Goal: Task Accomplishment & Management: Use online tool/utility

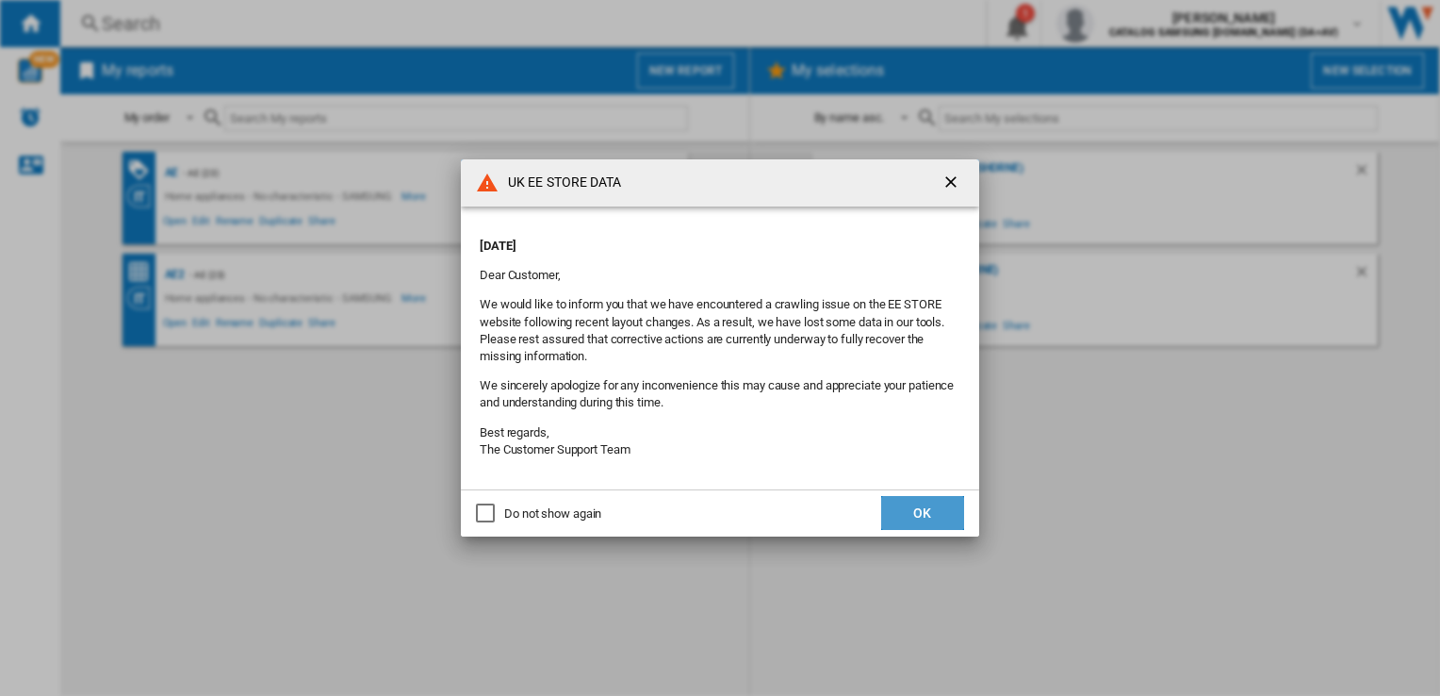
click at [926, 514] on button "OK" at bounding box center [922, 513] width 83 height 34
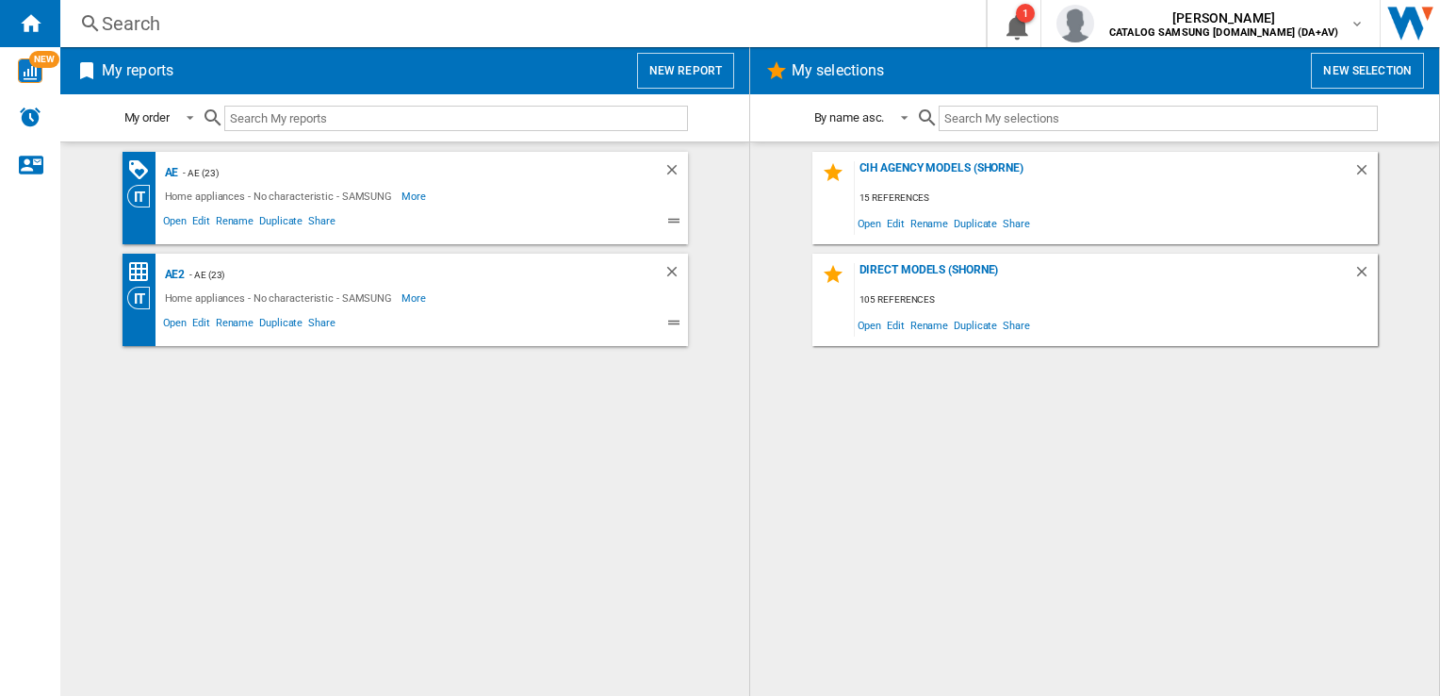
click at [693, 73] on button "New report" at bounding box center [685, 71] width 97 height 36
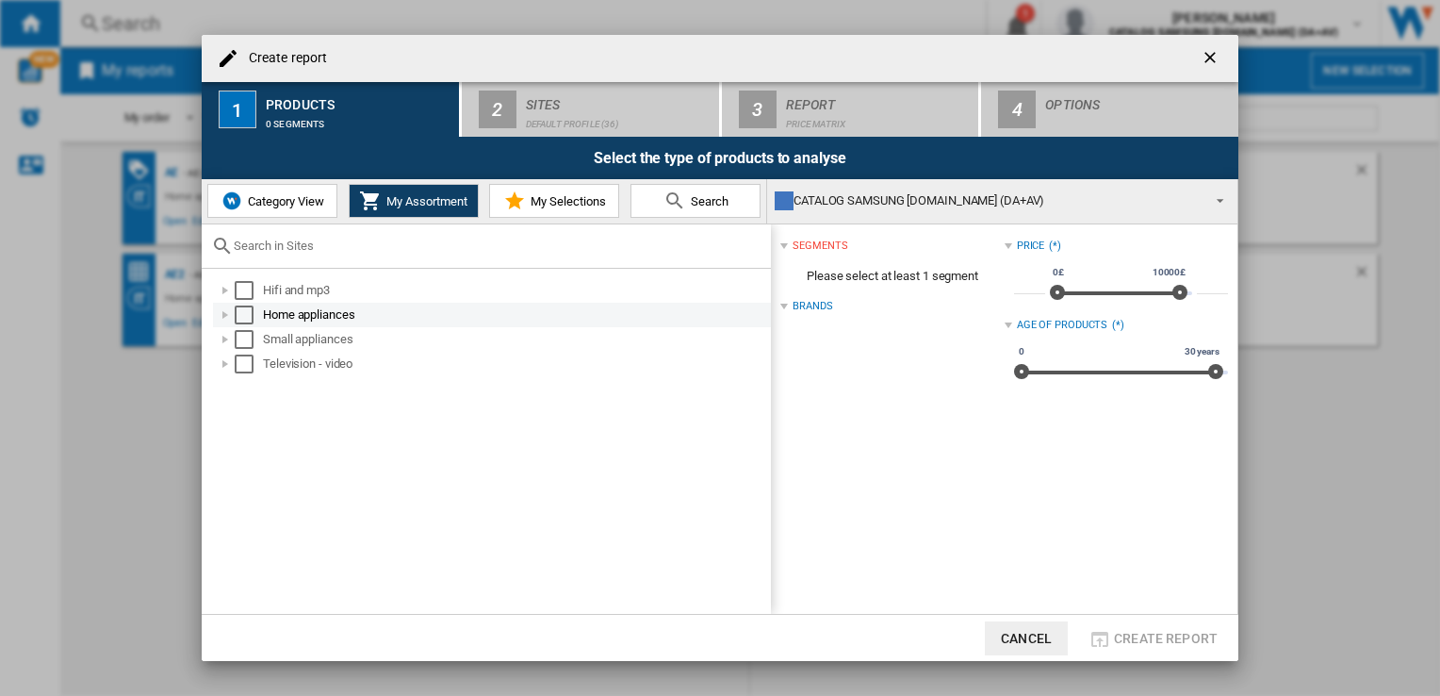
click at [246, 311] on div "Select" at bounding box center [244, 314] width 19 height 19
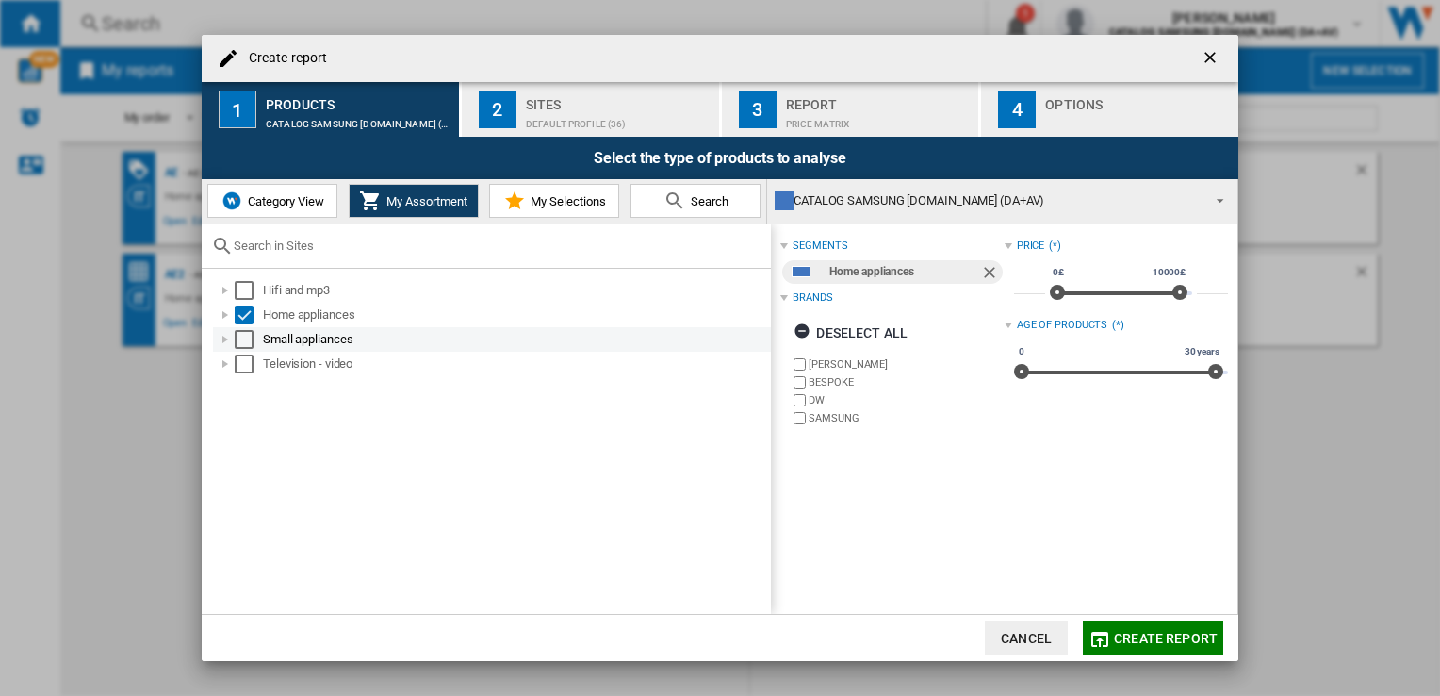
click at [243, 340] on div "Select" at bounding box center [244, 339] width 19 height 19
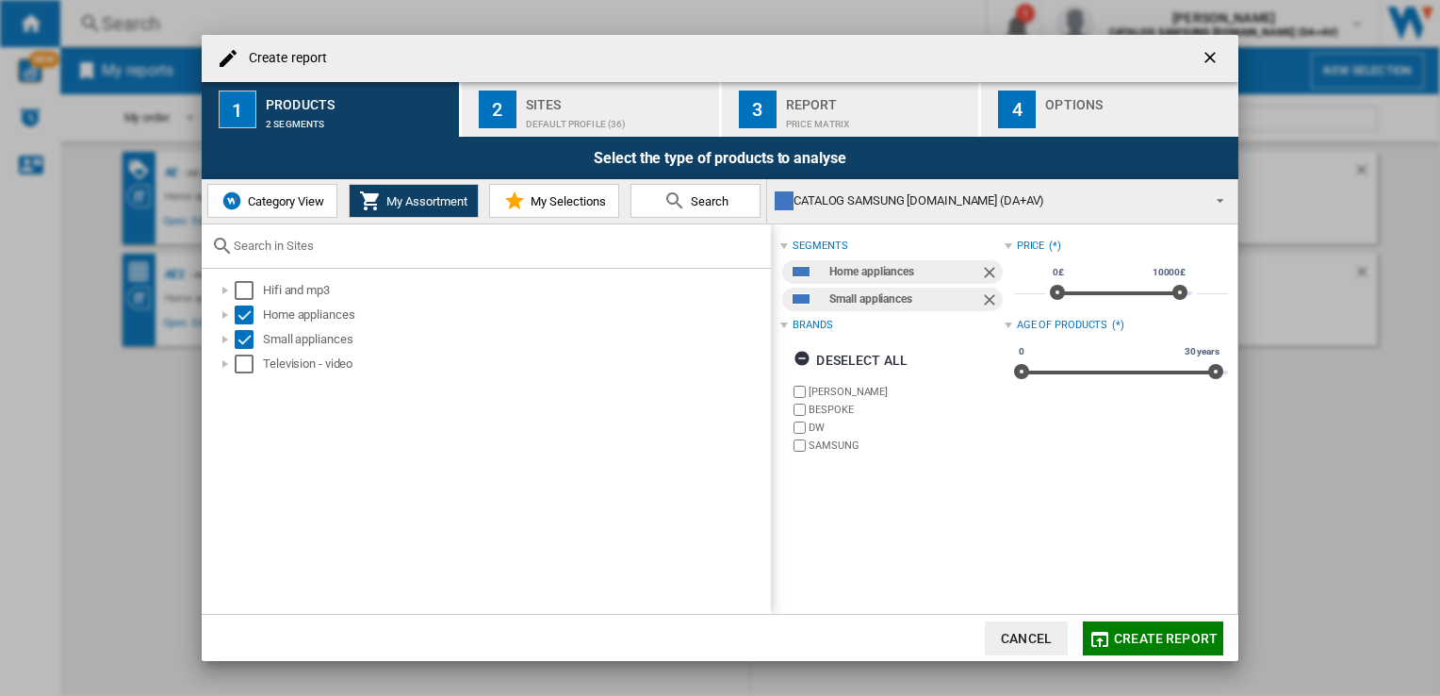
click at [1159, 634] on span "Create report" at bounding box center [1166, 638] width 104 height 15
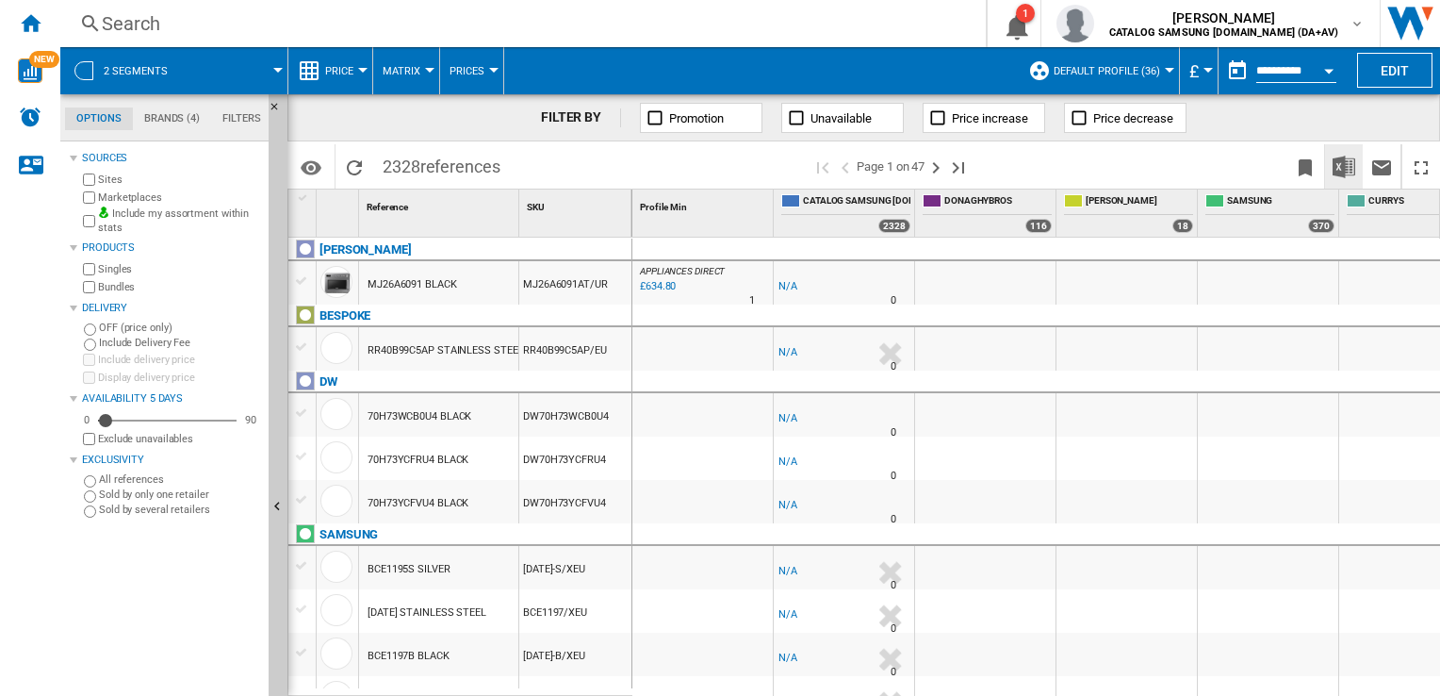
click at [1340, 166] on img "Download in Excel" at bounding box center [1344, 167] width 23 height 23
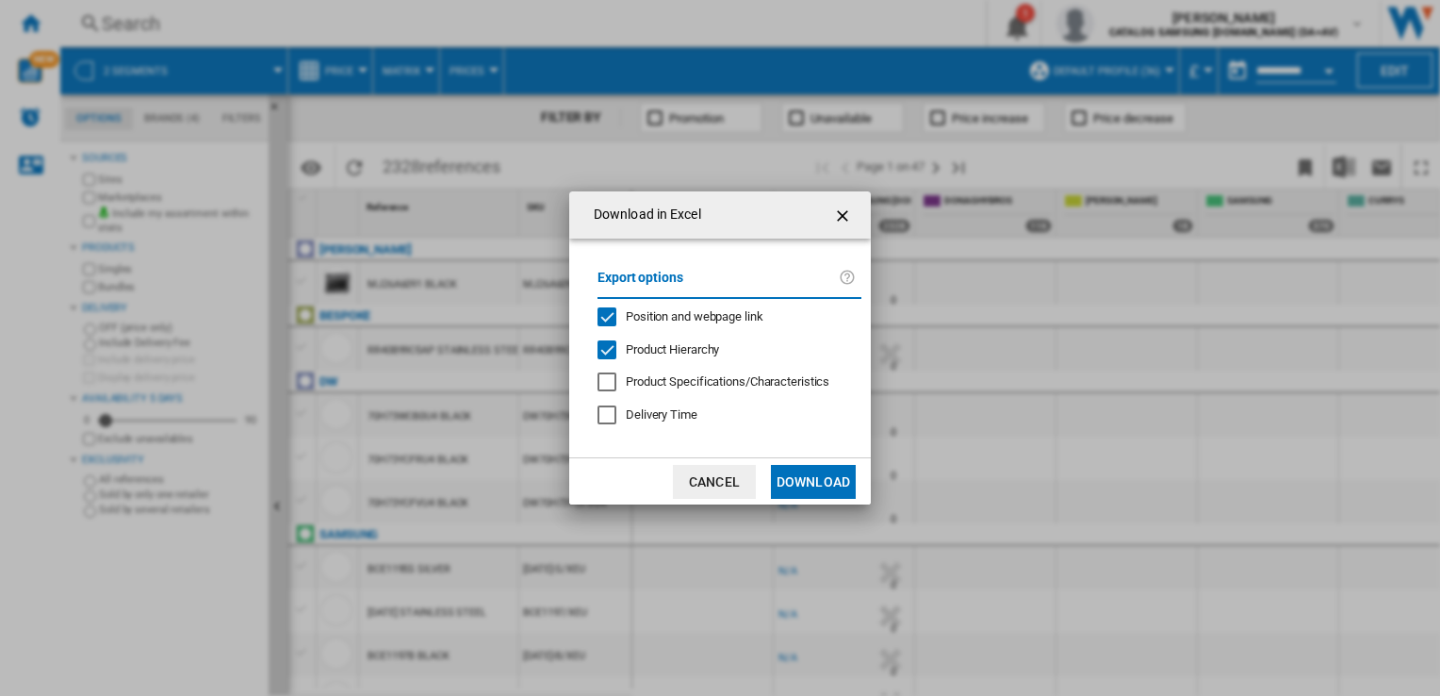
click at [816, 480] on button "Download" at bounding box center [813, 482] width 85 height 34
